Goal: Task Accomplishment & Management: Use online tool/utility

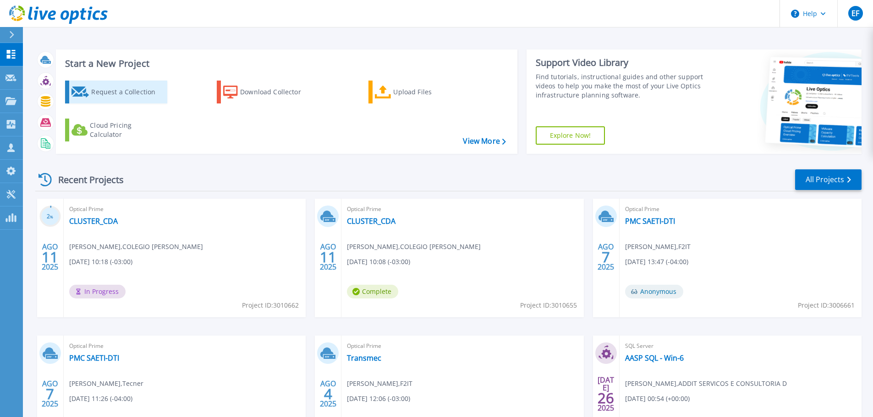
click at [150, 96] on div "Request a Collection" at bounding box center [127, 92] width 73 height 18
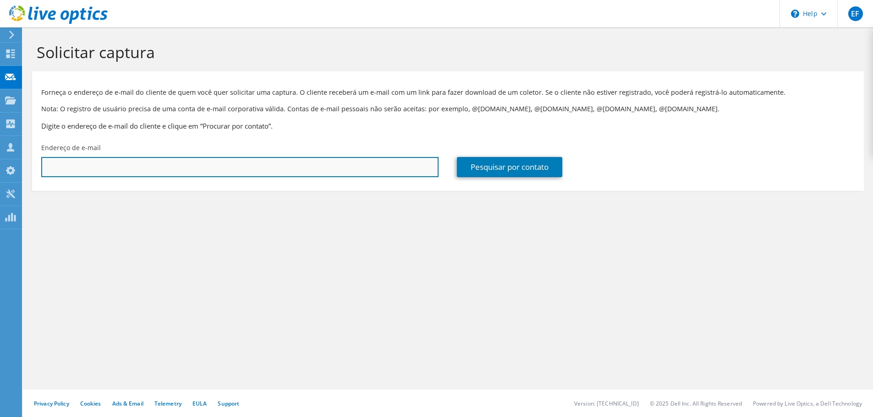
paste input "alex.ribeiro@vitafor.com.br"
type input "alex.ribeiro@vitafor.com.br"
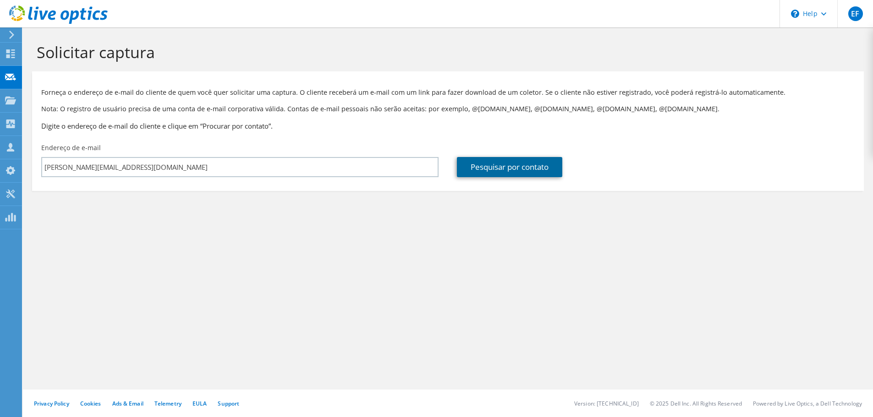
click at [533, 168] on link "Pesquisar por contato" at bounding box center [509, 167] width 105 height 20
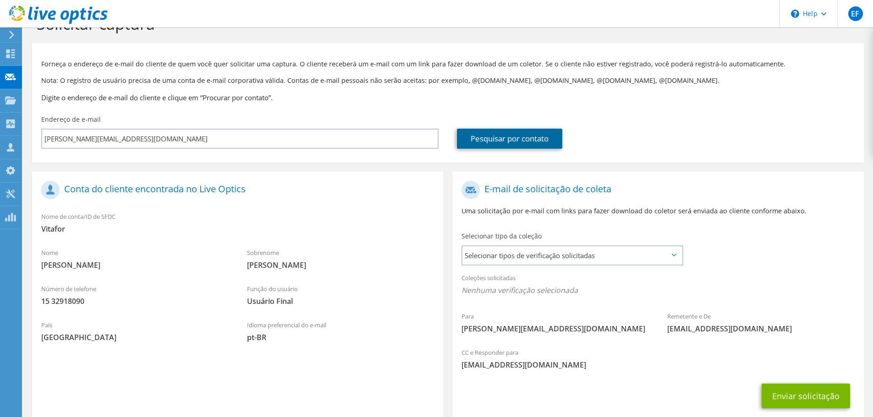
scroll to position [84, 0]
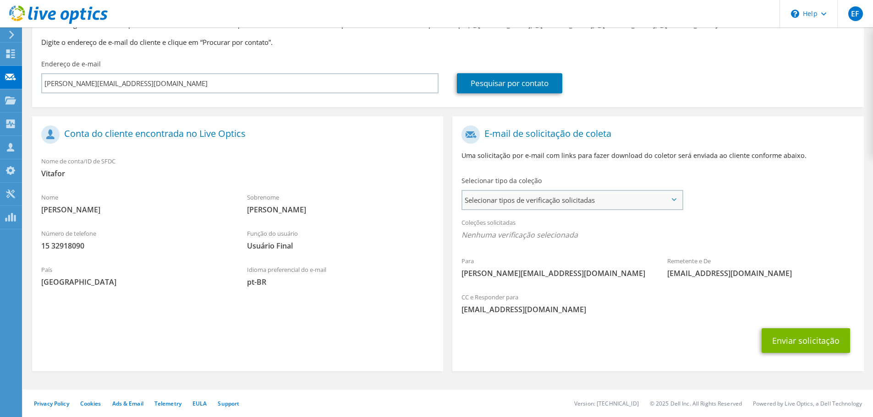
click at [539, 196] on span "Selecionar tipos de verificação solicitadas" at bounding box center [571, 200] width 219 height 18
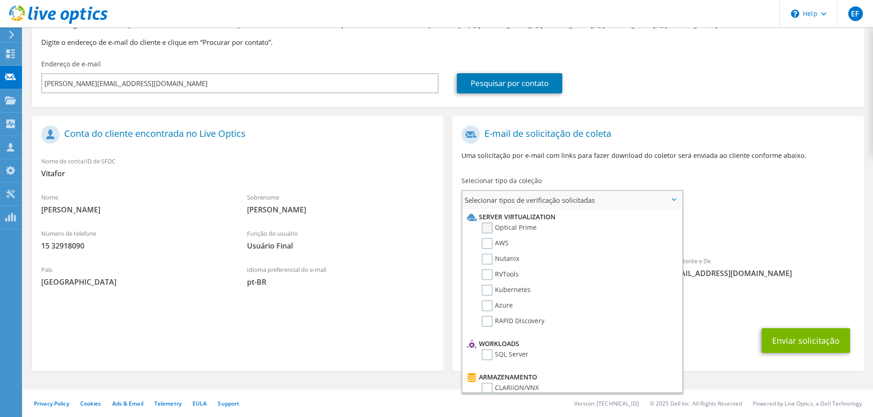
click at [491, 226] on label "Optical Prime" at bounding box center [509, 228] width 55 height 11
click at [0, 0] on input "Optical Prime" at bounding box center [0, 0] width 0 height 0
click at [546, 203] on span "Selecionar tipos de verificação solicitadas" at bounding box center [571, 200] width 219 height 18
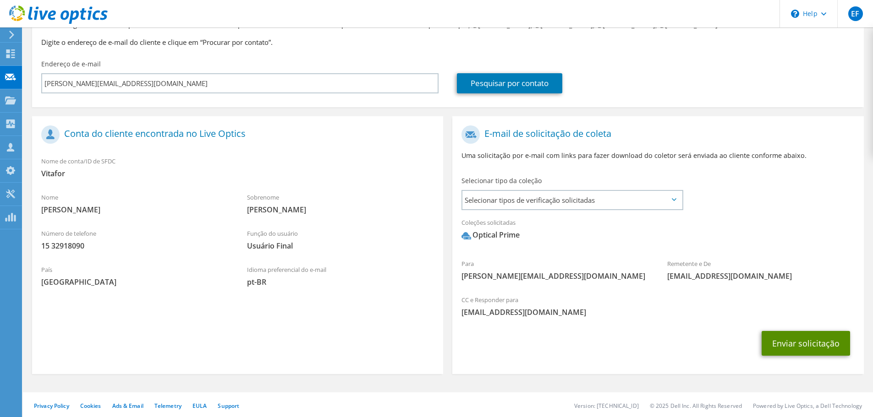
click at [793, 339] on button "Enviar solicitação" at bounding box center [806, 343] width 88 height 25
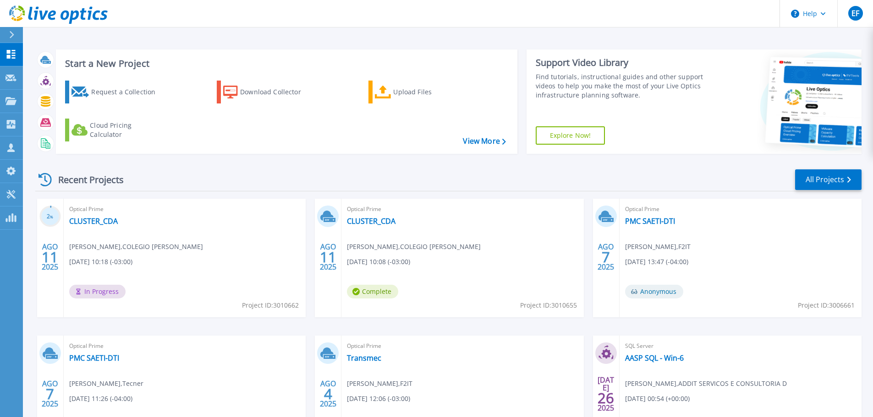
click at [111, 215] on div "Optical Prime CLUSTER_CDA [PERSON_NAME] , COLEGIO [PERSON_NAME] [DATE] 10:18 (-…" at bounding box center [185, 258] width 242 height 119
click at [112, 222] on link "CLUSTER_CDA" at bounding box center [93, 221] width 49 height 9
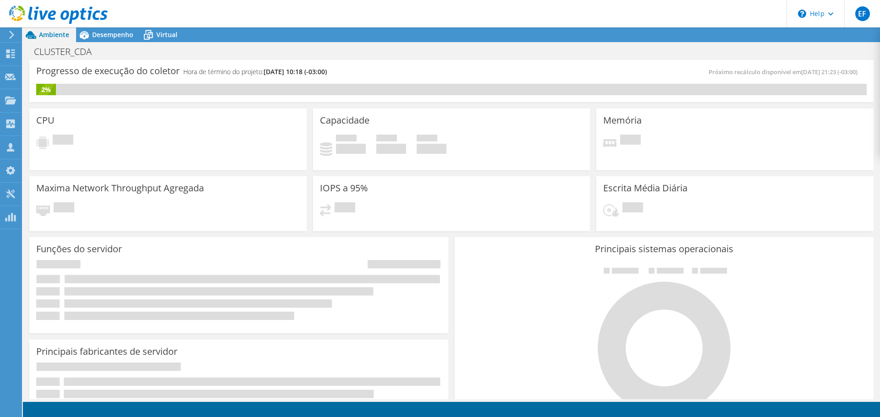
click at [367, 23] on header "EF Membro da equipe [PERSON_NAME] [PERSON_NAME][EMAIL_ADDRESS][DOMAIN_NAME] F2I…" at bounding box center [440, 13] width 880 height 27
click at [121, 29] on div "Desempenho" at bounding box center [108, 34] width 64 height 15
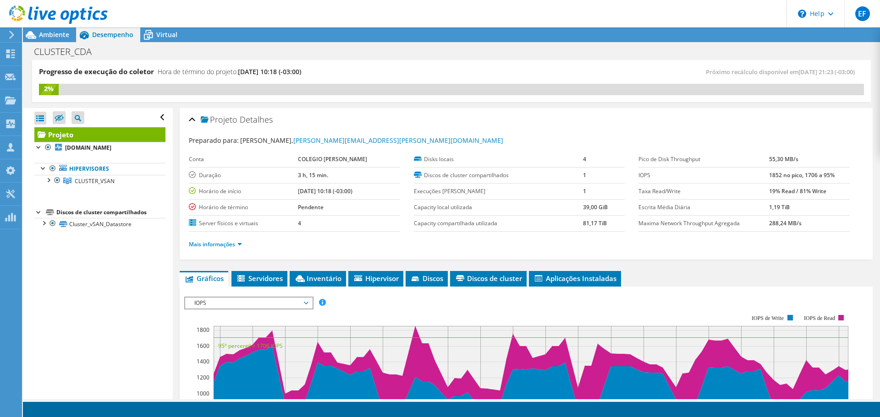
click at [7, 35] on div at bounding box center [10, 35] width 10 height 8
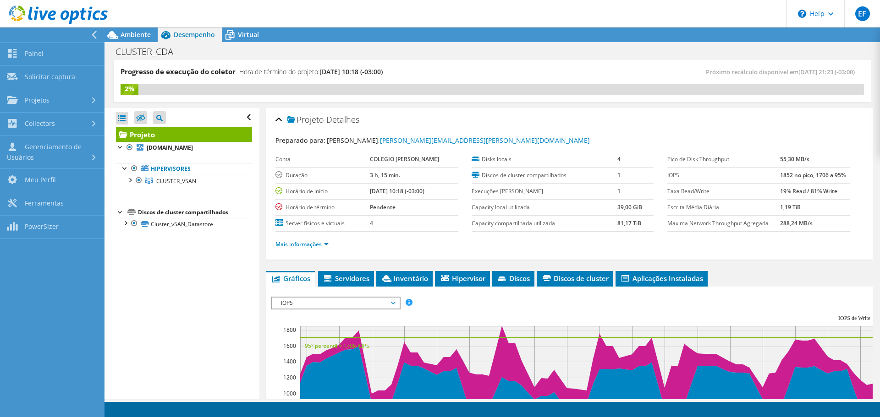
click at [88, 36] on div at bounding box center [50, 34] width 104 height 15
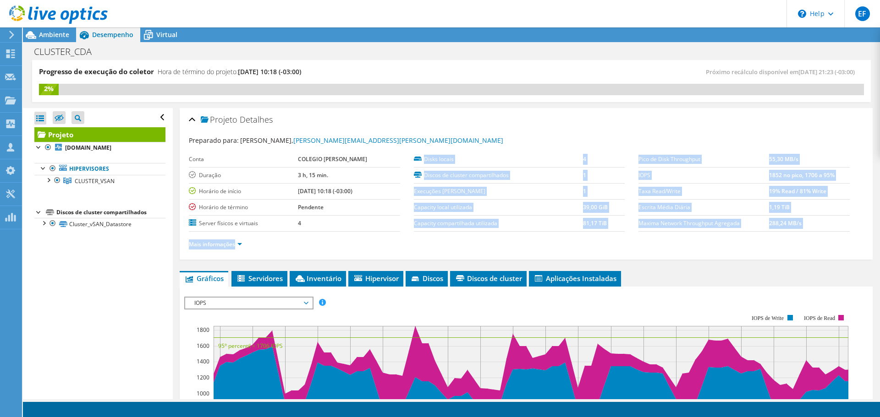
drag, startPoint x: 632, startPoint y: 193, endPoint x: 845, endPoint y: 191, distance: 213.5
click at [856, 192] on section "Preparado para: [PERSON_NAME], [PERSON_NAME][EMAIL_ADDRESS][PERSON_NAME][DOMAIN…" at bounding box center [526, 197] width 675 height 122
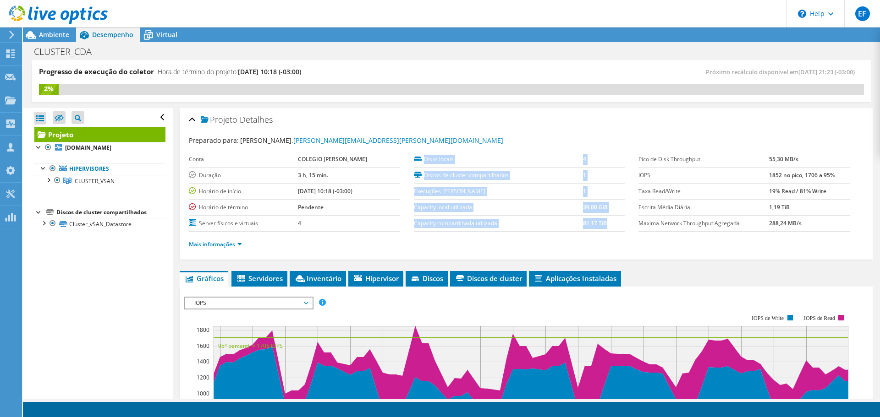
click at [830, 186] on td "19% Read / 81% Write" at bounding box center [809, 191] width 81 height 16
